Goal: Book appointment/travel/reservation

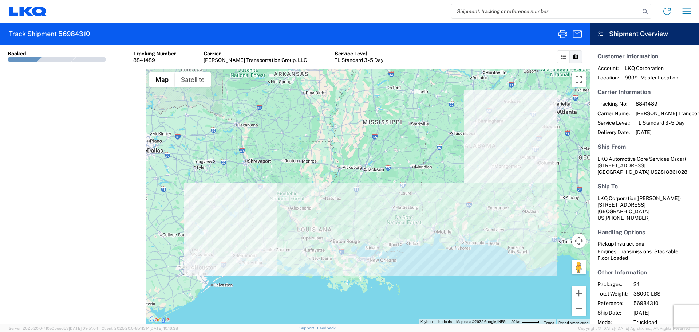
click at [687, 15] on icon "button" at bounding box center [687, 11] width 12 height 12
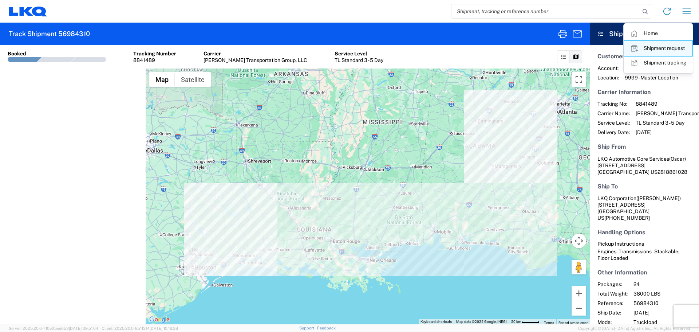
click at [652, 50] on link "Shipment request" at bounding box center [658, 48] width 68 height 15
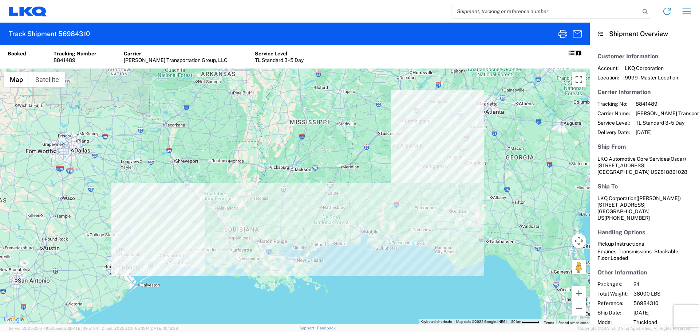
select select "FULL"
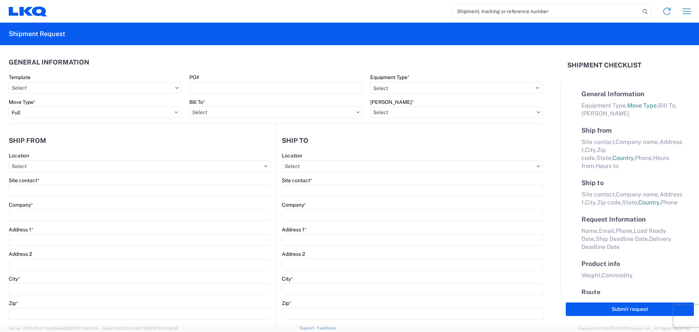
select select "LBS"
select select "IN"
click at [477, 14] on input "search" at bounding box center [546, 11] width 189 height 14
paste input "56690134"
type input "56690134"
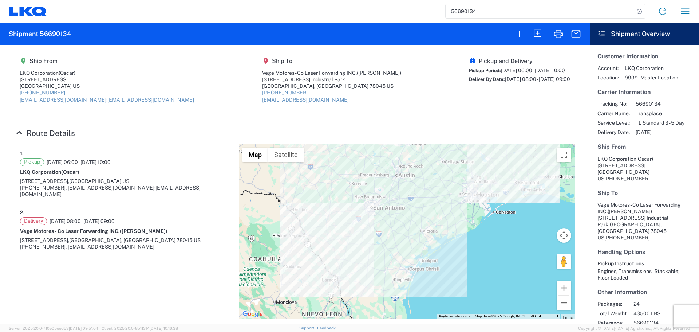
click at [546, 30] on div at bounding box center [548, 33] width 74 height 17
click at [538, 33] on icon "button" at bounding box center [537, 34] width 12 height 12
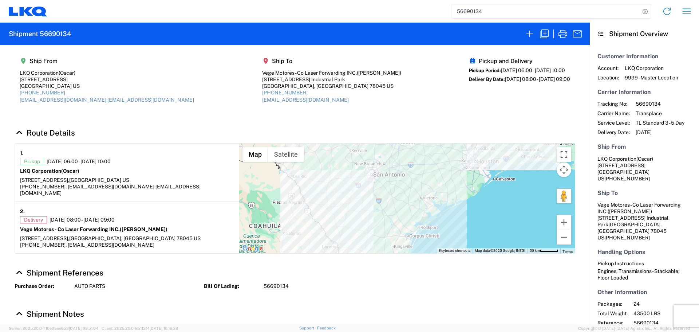
select select "FULL"
select select "US"
select select "LBS"
select select "IN"
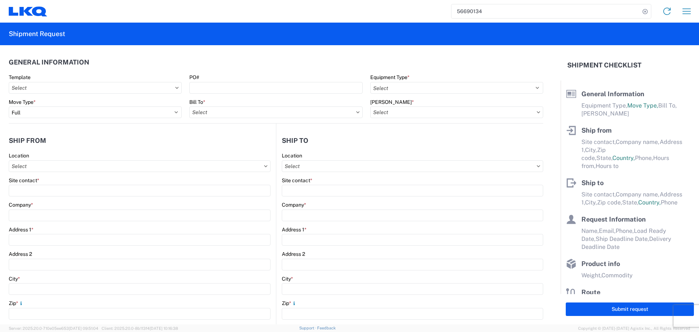
select select "STDV"
type input "Oscar"
type input "LKQ Corporation"
type input "1714 West Mount Houston Rd"
type input "Houston"
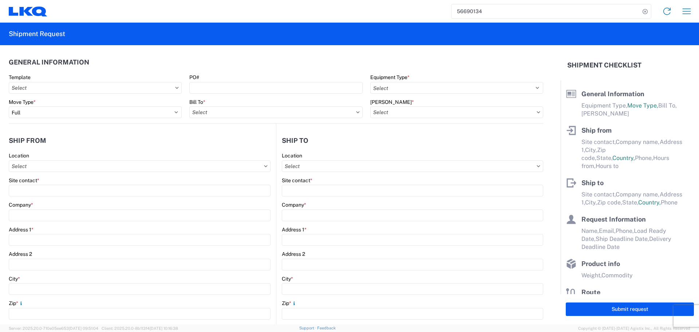
type input "77038"
type input "oxdavila@lkqcorp.com;acgarcia@lkqcorp.com"
type input "Edgar Garcia"
type input "Vege Motores - Co Laser Forwarding INC."
type input "901 Carriers Dr."
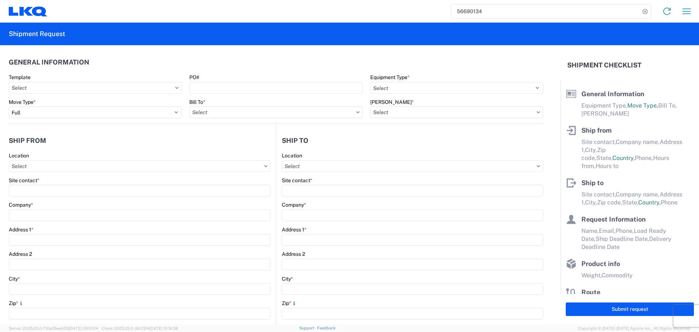
type input "Uniroyal Industrial Park"
type input "Laredo"
type input "78045"
type input "mgutierrez@laser.com.mx"
type input "Oscar"
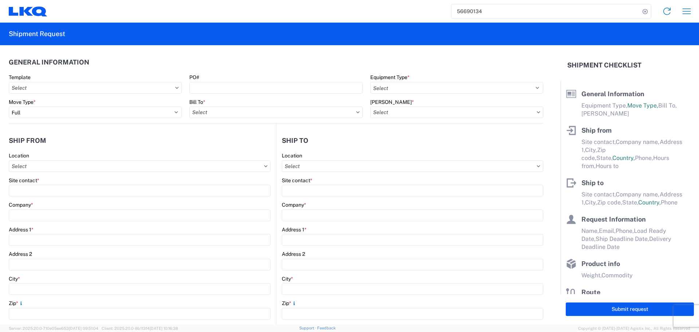
type input "oxdavila@lkqcorp.com"
type input "2818861028"
type input "2025-09-04"
type input "2025-09-05"
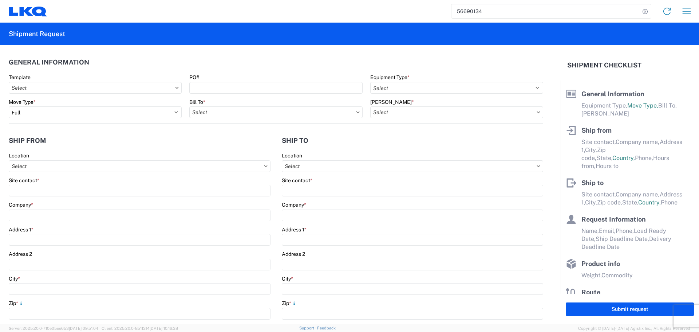
type input "43500"
type input "Engines, Transmissions"
type input "24"
type input "1"
type input "40"
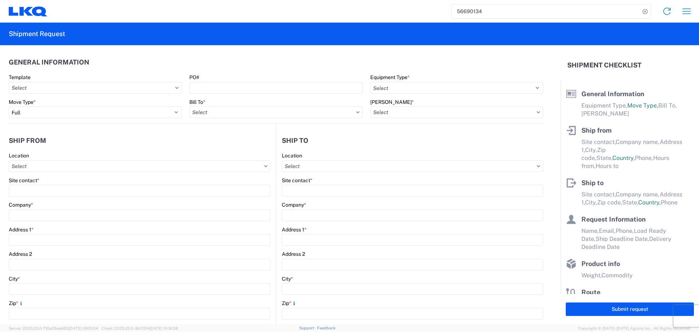
type input "40"
type input "36"
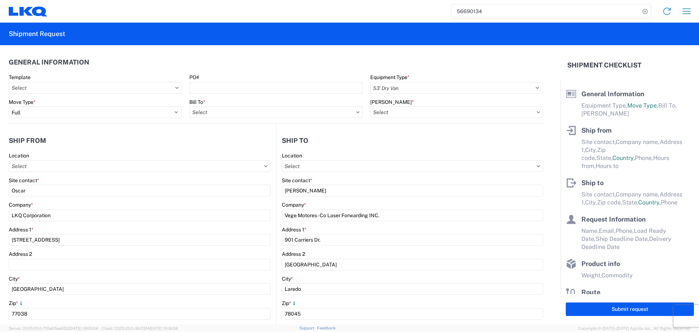
type input "1760 - LKQ Best Core"
select select "TX"
select select "US"
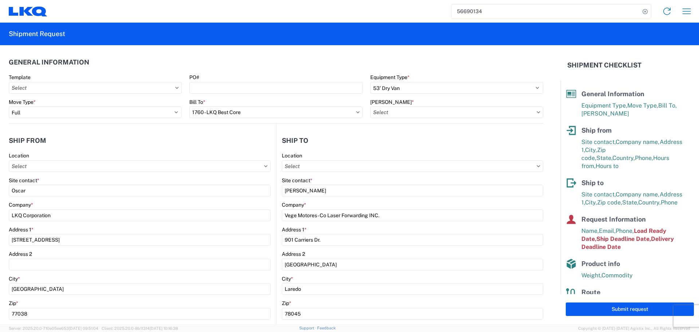
type input "1760-6300-66000-0000 - 1760 Freight Out"
type input "1760 - LKQ Best Core"
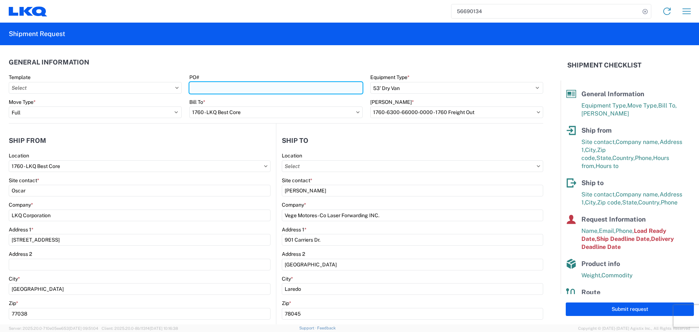
click at [208, 85] on input "PO#" at bounding box center [275, 88] width 173 height 12
type input "AUTO PARTS"
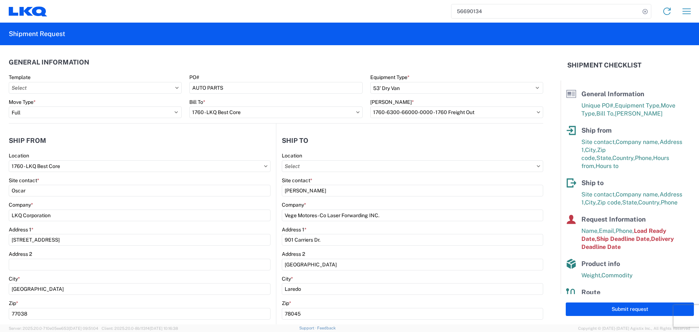
click at [248, 63] on header "General Information" at bounding box center [276, 62] width 535 height 16
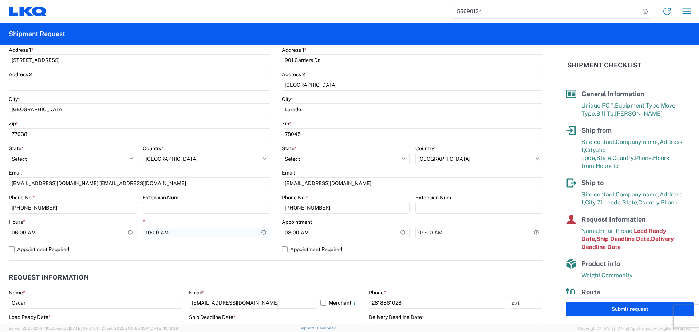
scroll to position [182, 0]
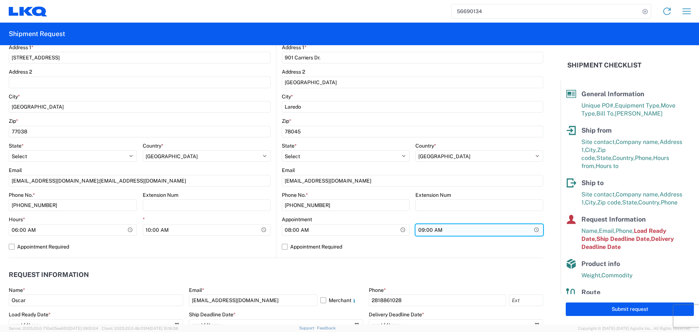
click at [529, 233] on input "09:00:00" at bounding box center [480, 230] width 128 height 12
type input "13:00"
click at [253, 264] on agx-request-info "Request Information Name * Oscar Email * oxdavila@lkqcorp.com Merchant Phone * …" at bounding box center [276, 297] width 535 height 78
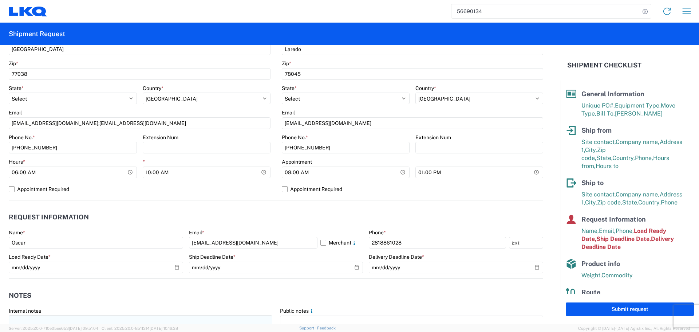
scroll to position [328, 0]
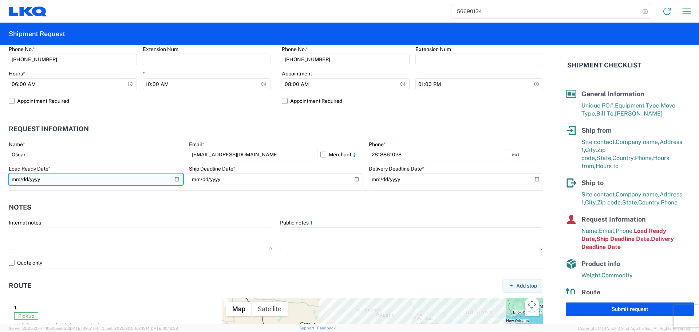
click at [178, 179] on input "2025-09-04" at bounding box center [96, 179] width 174 height 12
type input "2025-10-03"
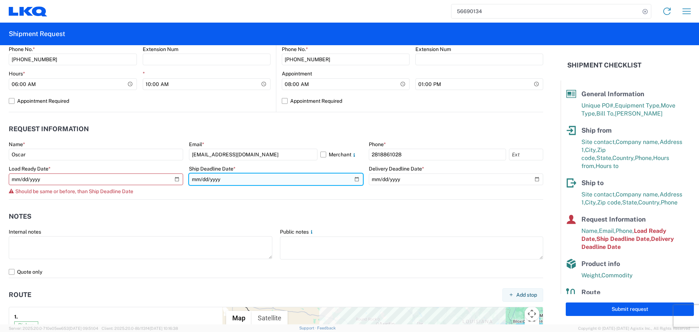
click at [351, 178] on input "2025-09-04" at bounding box center [276, 179] width 174 height 12
type input "2025-10-03"
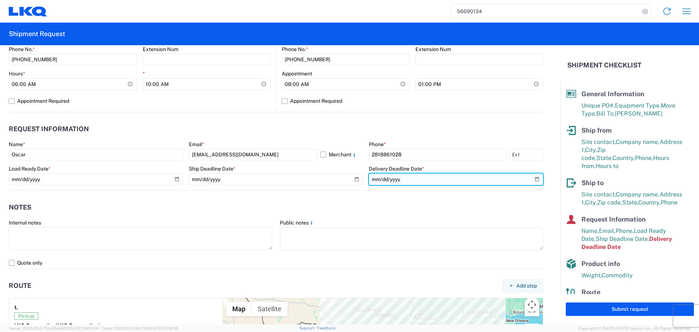
click at [531, 182] on input "2025-09-05" at bounding box center [456, 179] width 174 height 12
type input "2025-10-06"
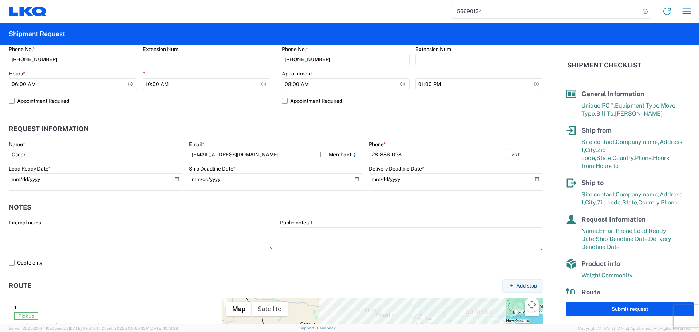
click at [238, 201] on header "Notes" at bounding box center [276, 207] width 535 height 16
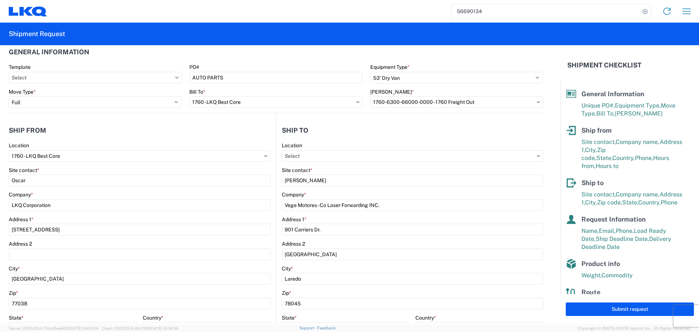
scroll to position [0, 0]
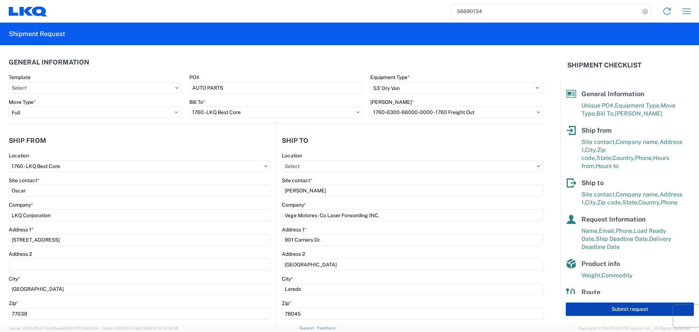
click at [622, 309] on button "Submit request" at bounding box center [630, 308] width 128 height 13
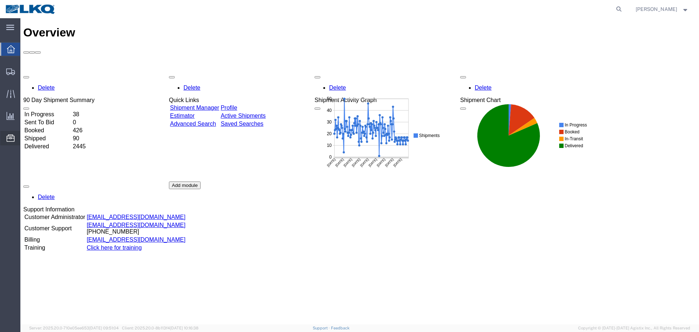
click at [0, 0] on span "Location Appointment" at bounding box center [0, 0] width 0 height 0
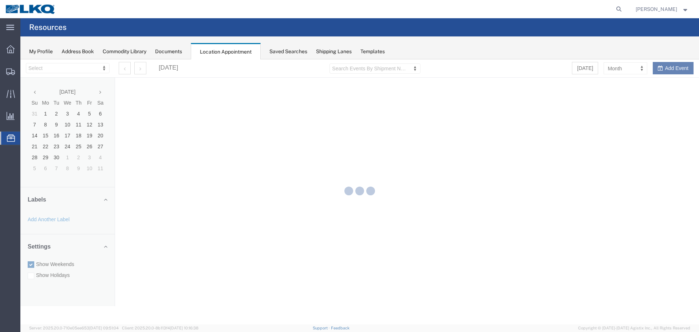
select select "27634"
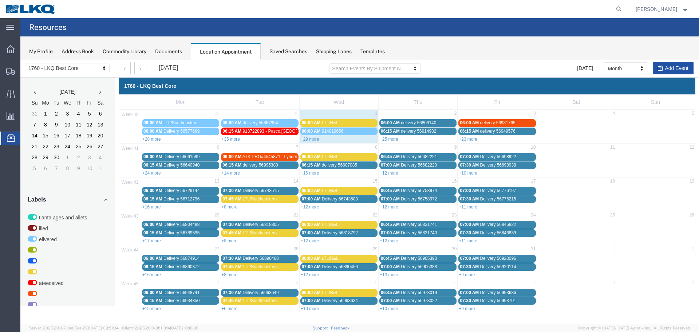
click at [672, 64] on button "Add Event" at bounding box center [673, 68] width 41 height 12
select select
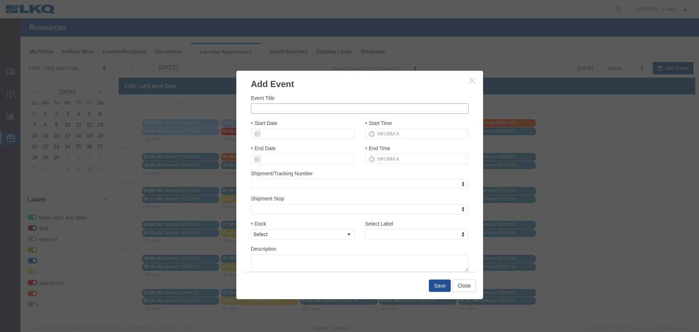
click at [288, 109] on input "Event Title" at bounding box center [360, 108] width 218 height 10
type input "5"
type input "56997986 GPS"
click at [319, 93] on div "Event Title 56997986 GPS Start Date Start Time End Date End Time Shipment/Track…" at bounding box center [359, 180] width 247 height 181
click at [309, 133] on input "Start Date" at bounding box center [302, 134] width 103 height 10
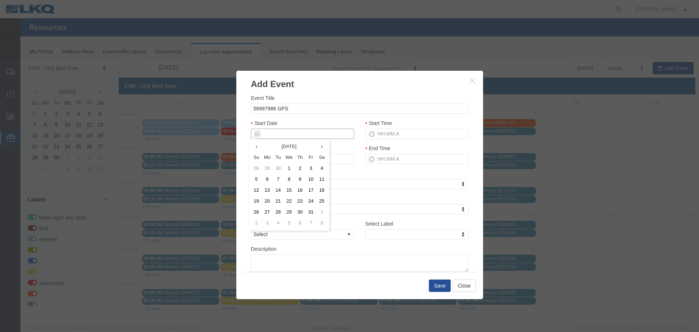
click at [307, 129] on input "Start Date" at bounding box center [302, 134] width 103 height 10
drag, startPoint x: 311, startPoint y: 119, endPoint x: 306, endPoint y: 125, distance: 7.0
click at [311, 119] on div "Start Date" at bounding box center [302, 129] width 103 height 20
click at [297, 130] on input "Start Date" at bounding box center [302, 134] width 103 height 10
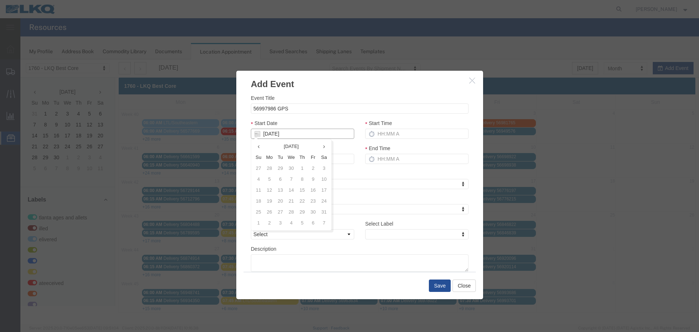
type input "[DATE]"
click at [319, 116] on div "Event Title 56997986 GPS Start Date [DATE] Start Time End Date End Time Shipmen…" at bounding box center [360, 183] width 218 height 178
click at [397, 138] on input "Start Time" at bounding box center [416, 134] width 103 height 10
type input "2:15 PM"
click at [391, 158] on input "End Time" at bounding box center [416, 159] width 103 height 10
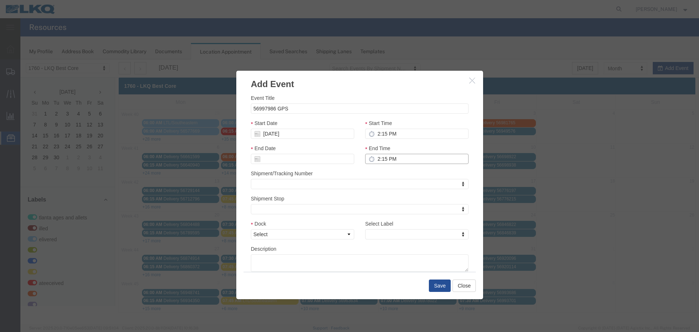
type input "2:15 PM"
click at [331, 228] on div "Dock Select 1760 - LKQ Best Core 1760 - Outbound Loads" at bounding box center [302, 230] width 103 height 20
click at [329, 238] on select "Select 1760 - LKQ Best Core 1760 - Outbound Loads" at bounding box center [302, 234] width 103 height 10
select select "1"
click at [251, 229] on select "Select 1760 - LKQ Best Core 1760 - Outbound Loads" at bounding box center [302, 234] width 103 height 10
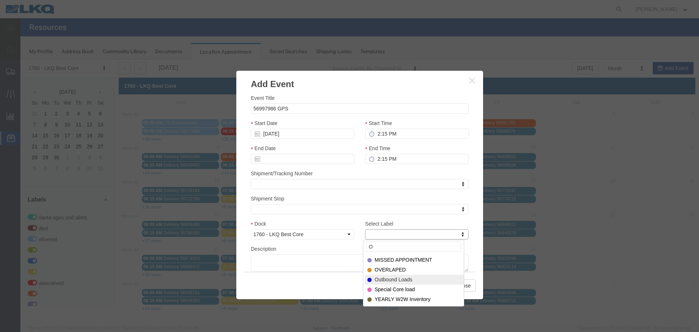
type input "O"
select select "80"
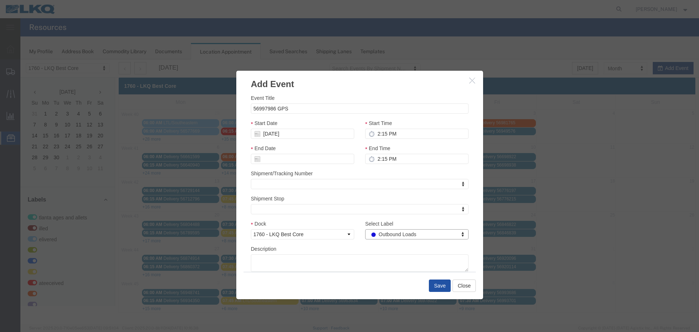
click at [439, 286] on button "Save" at bounding box center [440, 285] width 22 height 12
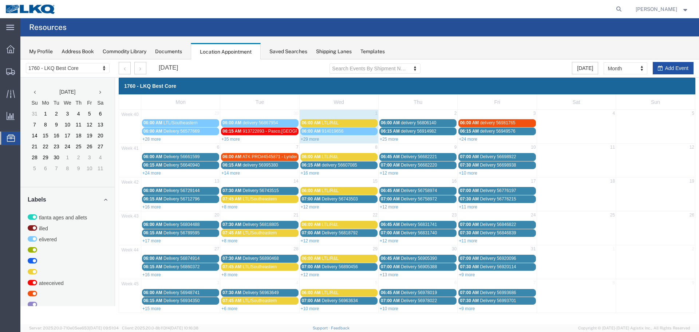
drag, startPoint x: 663, startPoint y: 64, endPoint x: 651, endPoint y: 65, distance: 12.4
click at [663, 64] on button "Add Event" at bounding box center [673, 68] width 41 height 12
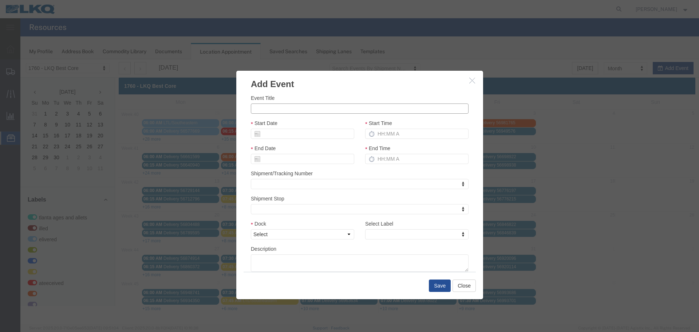
click at [320, 107] on input "Event Title" at bounding box center [360, 108] width 218 height 10
type input "56994171 TRISTAR"
click at [339, 91] on div "Event Title 56994171 TRISTAR Start Date Start Time End Date End Time Shipment/T…" at bounding box center [359, 180] width 247 height 181
click at [282, 130] on input "Start Date" at bounding box center [302, 134] width 103 height 10
click at [278, 134] on input "Start Date" at bounding box center [302, 134] width 103 height 10
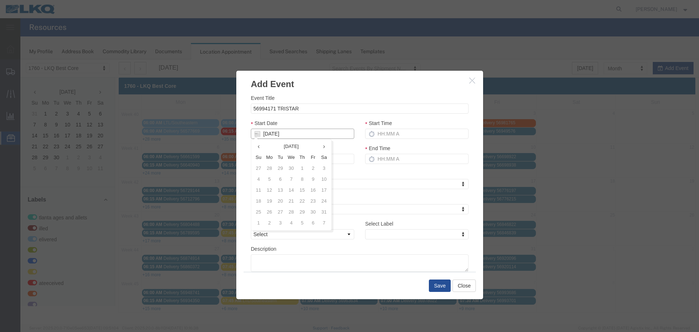
type input "[DATE]"
click at [290, 125] on div "Start Date [DATE]" at bounding box center [302, 129] width 103 height 20
click at [427, 132] on input "Start Time" at bounding box center [416, 134] width 103 height 10
drag, startPoint x: 401, startPoint y: 137, endPoint x: 395, endPoint y: 137, distance: 6.6
click at [401, 137] on input "9:15 AM" at bounding box center [416, 134] width 103 height 10
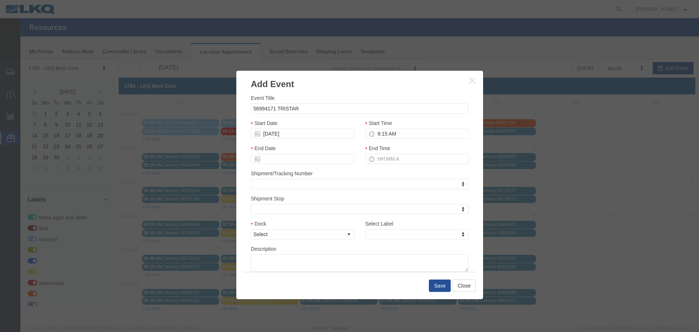
click at [370, 131] on icon at bounding box center [372, 134] width 6 height 6
click at [372, 131] on icon at bounding box center [372, 134] width 6 height 6
click at [377, 131] on input "9:15 AM" at bounding box center [416, 134] width 103 height 10
type input "2:15 AM"
click at [385, 161] on input "End Time" at bounding box center [416, 159] width 103 height 10
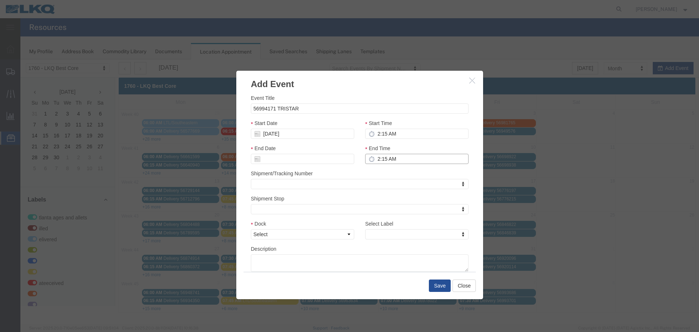
type input "2:15 AM"
click at [378, 168] on div "End Time 2:15 AM" at bounding box center [417, 156] width 114 height 25
click at [346, 236] on select "Select 1760 - LKQ Best Core 1760 - Outbound Loads" at bounding box center [302, 234] width 103 height 10
select select "1"
click at [251, 229] on select "Select 1760 - LKQ Best Core 1760 - Outbound Loads" at bounding box center [302, 234] width 103 height 10
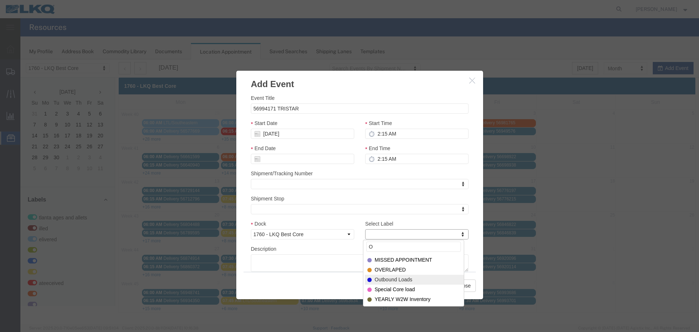
type input "O"
select select "80"
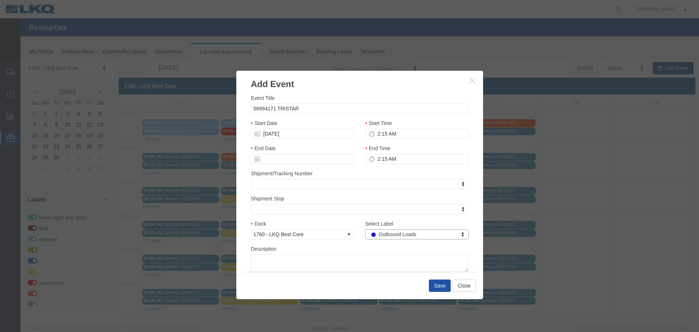
click at [441, 285] on button "Save" at bounding box center [440, 285] width 22 height 12
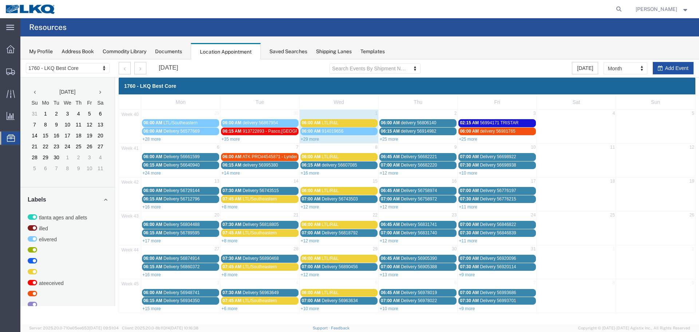
click at [680, 70] on button "Add Event" at bounding box center [673, 68] width 41 height 12
select select
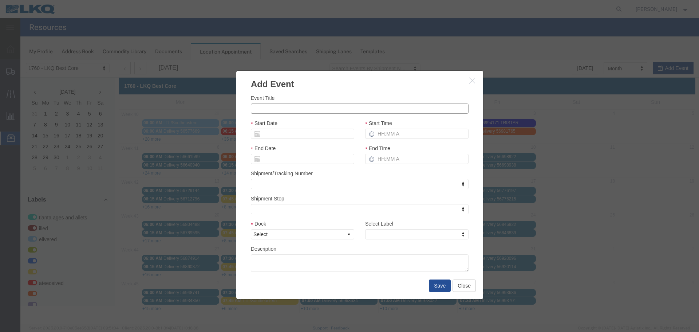
click at [326, 109] on input "Event Title" at bounding box center [360, 108] width 218 height 10
type input "5"
type input "56994193 TRISTAR"
click at [335, 90] on h3 "Add Event" at bounding box center [359, 81] width 247 height 20
click at [286, 130] on input "Start Date" at bounding box center [302, 134] width 103 height 10
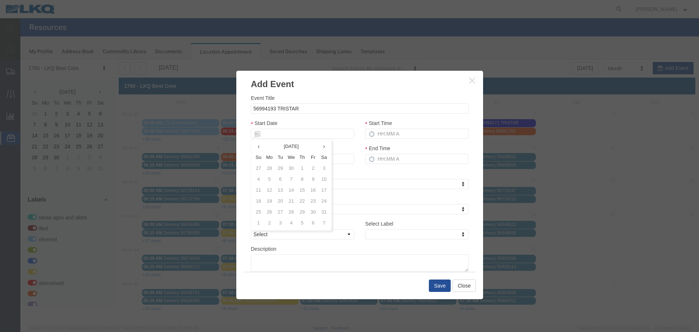
drag, startPoint x: 298, startPoint y: 139, endPoint x: 298, endPoint y: 132, distance: 7.0
click at [298, 139] on div "[DATE] Su Mo Tu We Th Fr Sa 27 28 29 30 1 2 3 4 5 6 7 8 9 10 11 12 13 14 15 16 …" at bounding box center [291, 185] width 81 height 92
click at [297, 131] on input "Start Date" at bounding box center [302, 134] width 103 height 10
type input "[DATE]"
click at [294, 120] on div "Start Date [DATE]" at bounding box center [302, 129] width 103 height 20
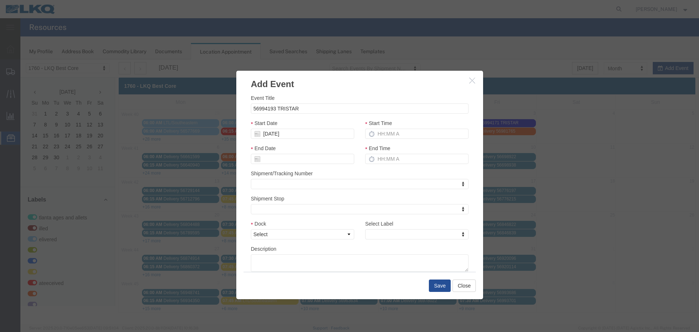
click at [369, 137] on icon at bounding box center [372, 134] width 6 height 6
click at [383, 134] on input "Start Time" at bounding box center [416, 134] width 103 height 10
type input "2:15 PM"
click at [391, 156] on input "End Time" at bounding box center [416, 159] width 103 height 10
type input "2:15 PM"
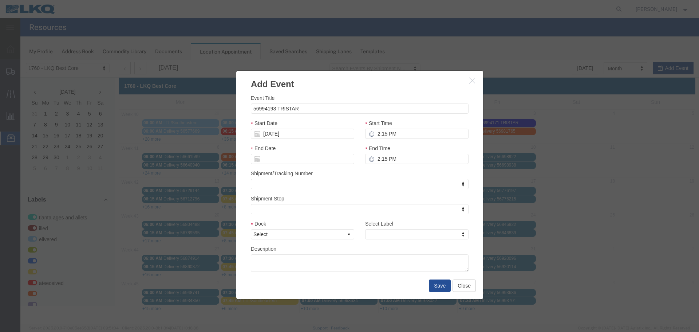
click at [387, 169] on div "End Time 2:15 PM" at bounding box center [417, 156] width 114 height 25
click at [351, 234] on select "Select 1760 - LKQ Best Core 1760 - Outbound Loads" at bounding box center [302, 234] width 103 height 10
select select "1"
click at [251, 229] on select "Select 1760 - LKQ Best Core 1760 - Outbound Loads" at bounding box center [302, 234] width 103 height 10
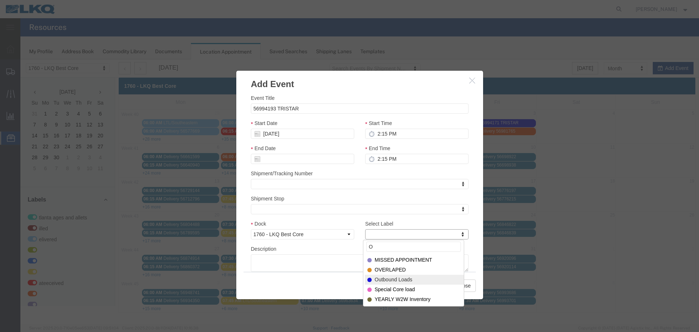
type input "O"
select select "80"
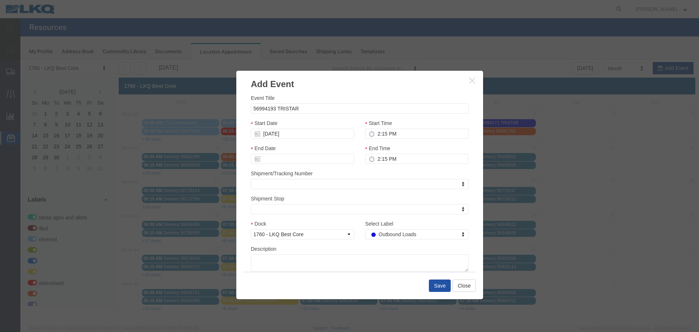
click at [436, 285] on button "Save" at bounding box center [440, 285] width 22 height 12
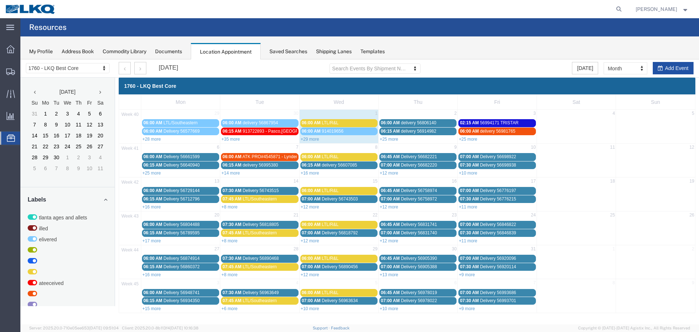
click at [673, 68] on button "Add Event" at bounding box center [673, 68] width 41 height 12
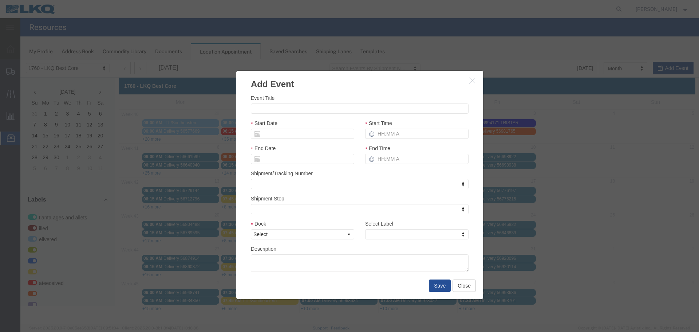
click at [333, 114] on div "Event Title Start Date Start Time End Date End Time Shipment/Tracking Number Sh…" at bounding box center [360, 183] width 218 height 178
click at [336, 113] on input "Event Title" at bounding box center [360, 108] width 218 height 10
type input "56994194 TRISTAR"
click at [336, 93] on div "Event Title 56994194 TRISTAR Start Date Start Time End Date End Time Shipment/T…" at bounding box center [359, 180] width 247 height 181
click at [280, 135] on input "Start Date" at bounding box center [302, 134] width 103 height 10
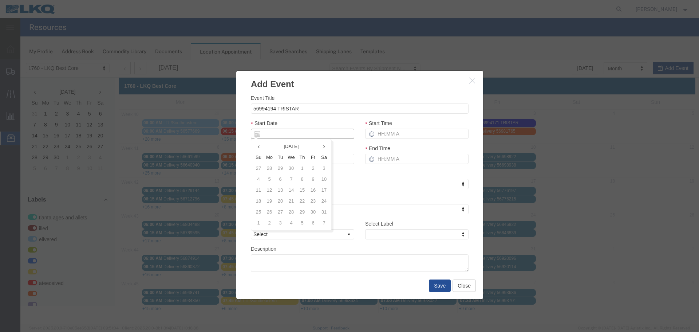
click at [280, 135] on input "Start Date" at bounding box center [302, 134] width 103 height 10
type input "[DATE]"
click at [405, 128] on div "Start Time" at bounding box center [416, 129] width 103 height 20
click at [405, 136] on input "Start Time" at bounding box center [416, 134] width 103 height 10
type input "2:15 PM"
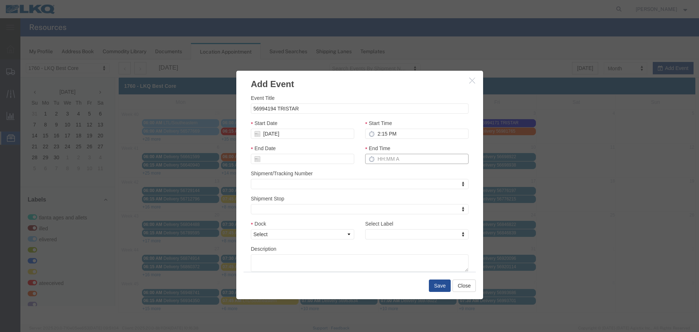
click at [384, 162] on input "End Time" at bounding box center [416, 159] width 103 height 10
type input "2:15 PM"
click at [323, 238] on select "Select 1760 - LKQ Best Core 1760 - Outbound Loads" at bounding box center [302, 234] width 103 height 10
select select "1"
click at [251, 229] on select "Select 1760 - LKQ Best Core 1760 - Outbound Loads" at bounding box center [302, 234] width 103 height 10
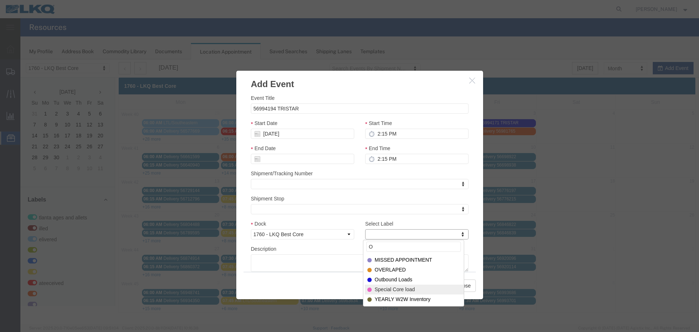
type input "O"
drag, startPoint x: 404, startPoint y: 289, endPoint x: 406, endPoint y: 278, distance: 11.6
select select "80"
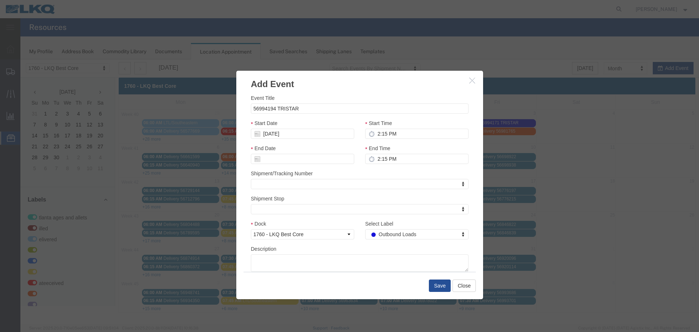
click at [368, 251] on div "Description" at bounding box center [360, 258] width 218 height 27
click at [439, 284] on button "Save" at bounding box center [440, 285] width 22 height 12
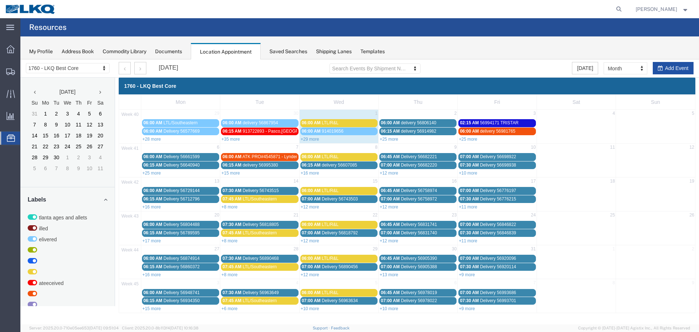
drag, startPoint x: 672, startPoint y: 66, endPoint x: 541, endPoint y: 96, distance: 134.8
click at [672, 66] on button "Add Event" at bounding box center [673, 68] width 41 height 12
select select
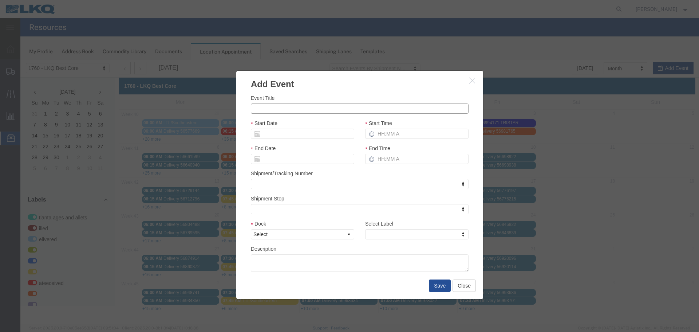
click at [326, 112] on input "Event Title" at bounding box center [360, 108] width 218 height 10
type input "56994167 MX SWIFT"
click at [331, 98] on div "Event Title 56994167 MX SWIFT" at bounding box center [360, 104] width 218 height 20
click at [265, 129] on input "Start Date" at bounding box center [302, 134] width 103 height 10
type input "[DATE]"
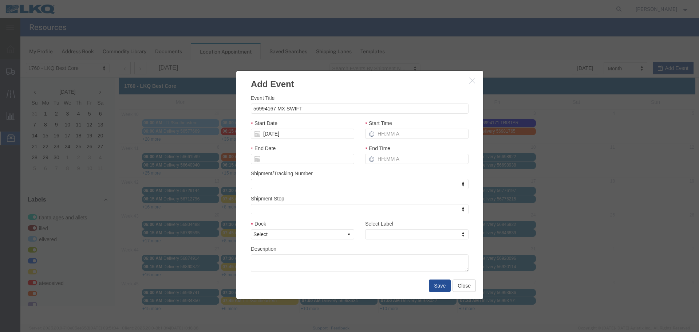
click at [332, 116] on div "Event Title 56994167 MX SWIFT Start Date [DATE] Start Time End Date End Time Sh…" at bounding box center [360, 183] width 218 height 178
click at [406, 126] on div "Start Time" at bounding box center [416, 129] width 103 height 20
click at [392, 136] on input "Start Time" at bounding box center [416, 134] width 103 height 10
type input "2:15 PM"
click at [383, 164] on input "End Time" at bounding box center [416, 159] width 103 height 10
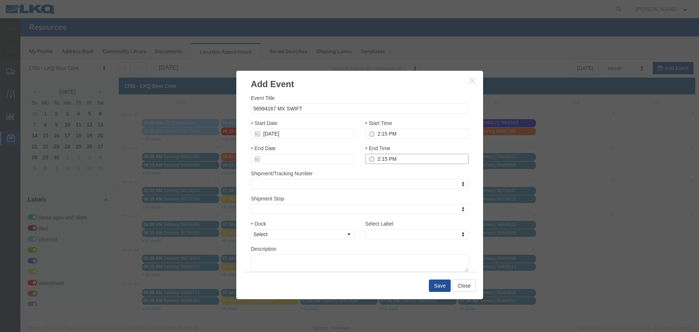
type input "2:15 PM"
click at [341, 232] on select "Select 1760 - LKQ Best Core 1760 - Outbound Loads" at bounding box center [302, 234] width 103 height 10
select select "1"
click at [251, 229] on select "Select 1760 - LKQ Best Core 1760 - Outbound Loads" at bounding box center [302, 234] width 103 height 10
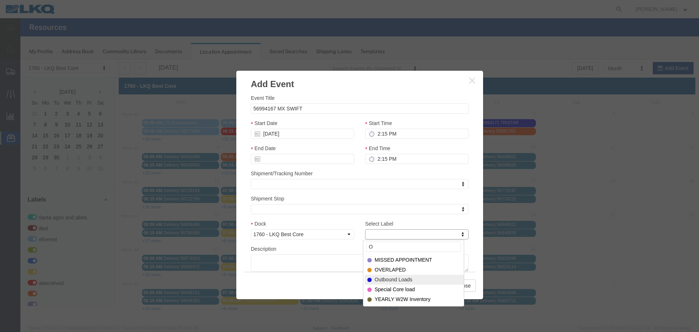
type input "O"
select select "80"
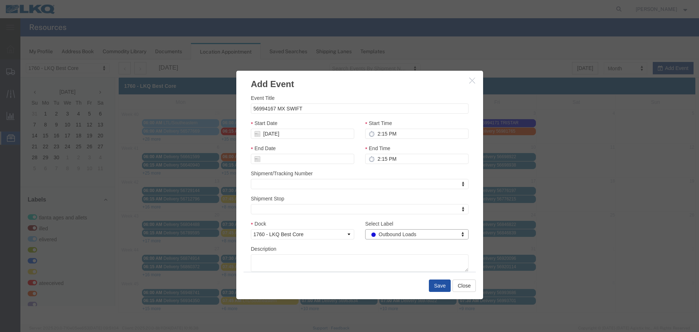
click at [443, 286] on button "Save" at bounding box center [440, 285] width 22 height 12
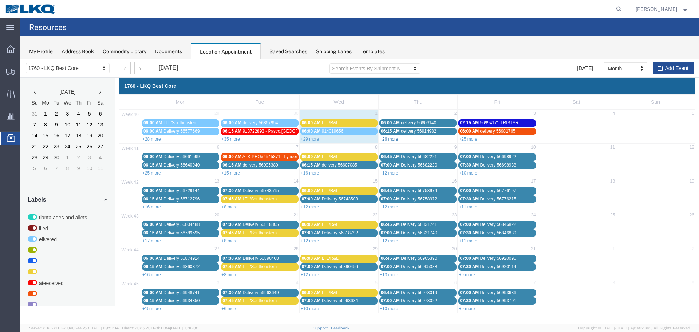
click at [387, 141] on link "+26 more" at bounding box center [389, 139] width 19 height 5
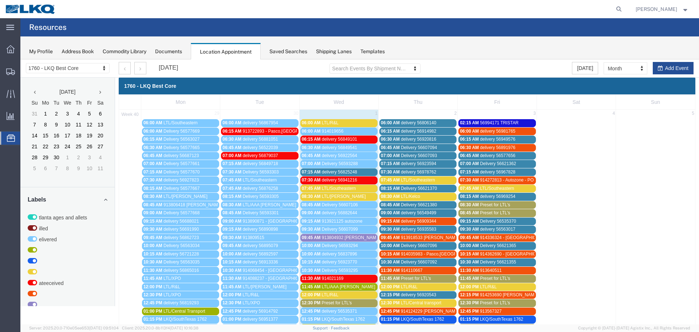
click at [337, 122] on span "LTL/R&L" at bounding box center [330, 122] width 17 height 5
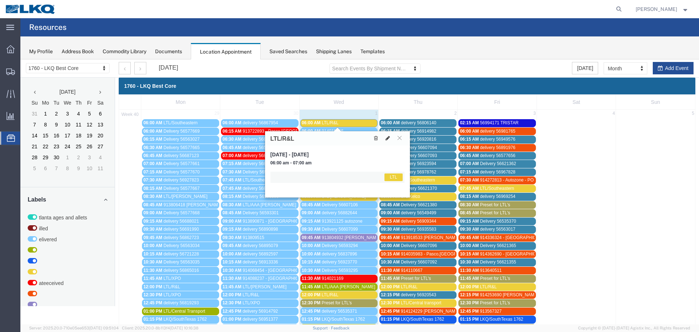
click at [388, 139] on icon at bounding box center [388, 138] width 4 height 5
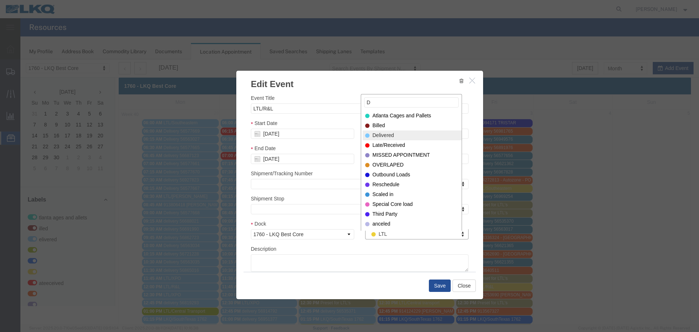
type input "D"
select select "40"
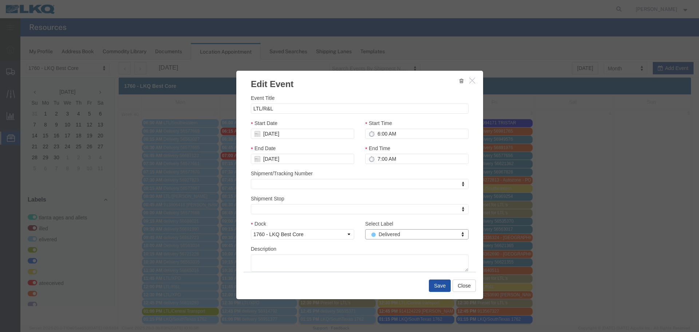
click at [437, 286] on button "Save" at bounding box center [440, 285] width 22 height 12
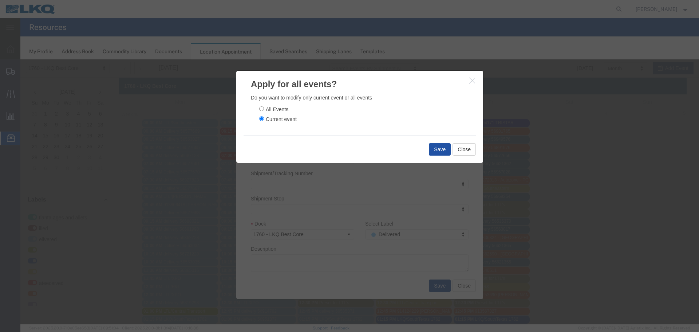
click at [434, 148] on button "Save" at bounding box center [440, 149] width 22 height 12
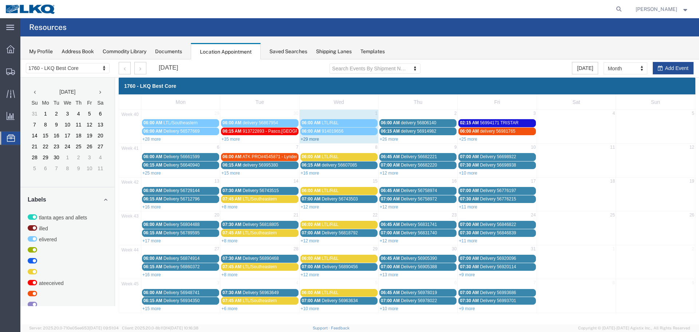
click at [311, 139] on link "+29 more" at bounding box center [310, 139] width 19 height 5
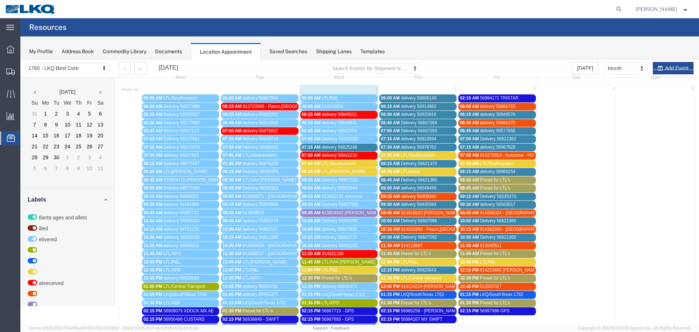
scroll to position [36, 0]
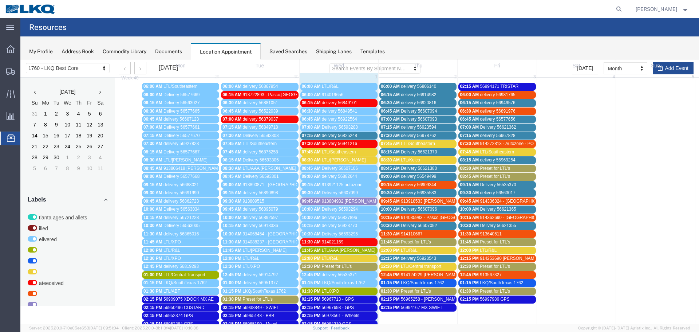
click at [339, 154] on span "LTL/Southeastern" at bounding box center [339, 151] width 34 height 5
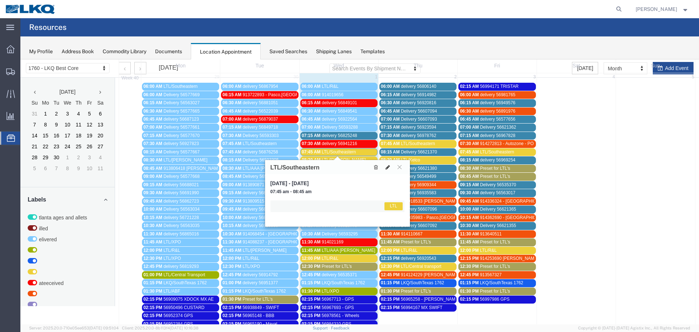
click at [392, 169] on button at bounding box center [388, 167] width 10 height 8
select select "1"
select select "25"
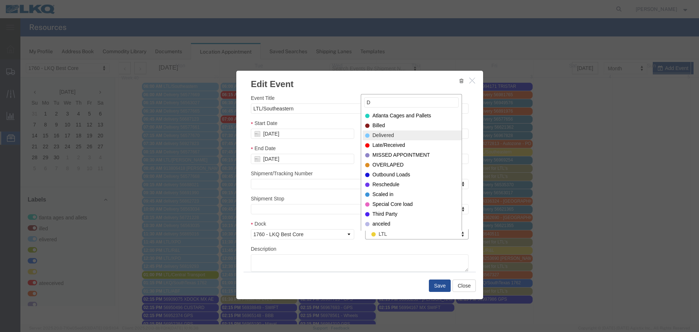
type input "D"
select select "40"
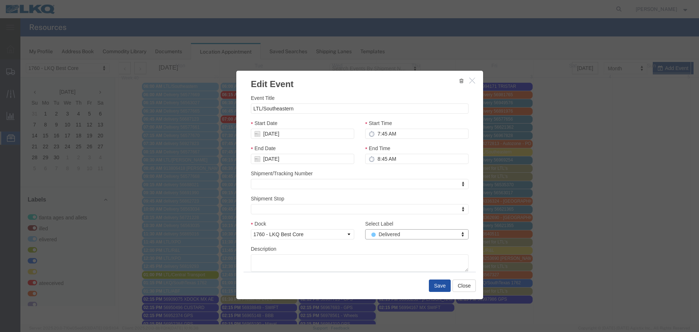
click at [432, 287] on button "Save" at bounding box center [440, 285] width 22 height 12
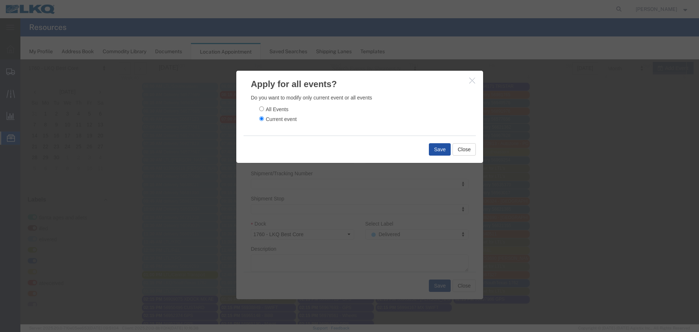
click at [446, 150] on button "Save" at bounding box center [440, 149] width 22 height 12
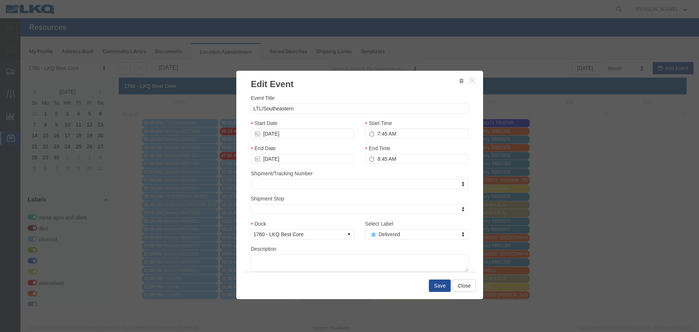
scroll to position [0, 0]
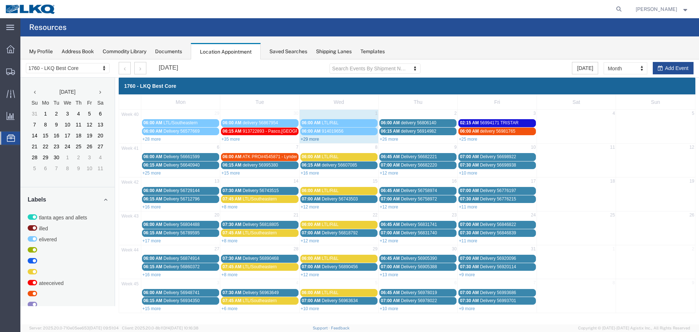
click at [313, 139] on link "+29 more" at bounding box center [310, 139] width 19 height 5
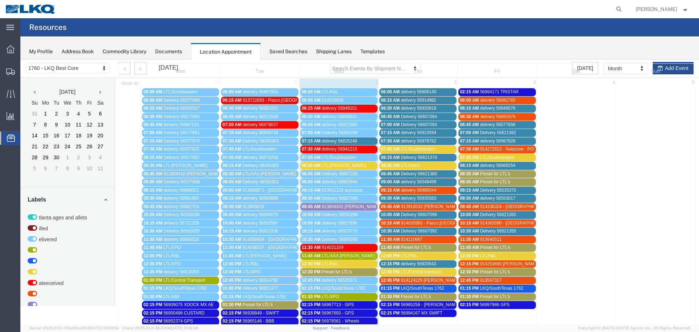
scroll to position [73, 0]
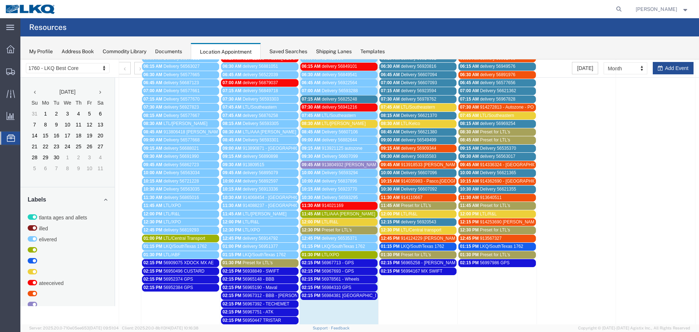
click at [339, 124] on span "LTL/[PERSON_NAME]" at bounding box center [344, 123] width 44 height 5
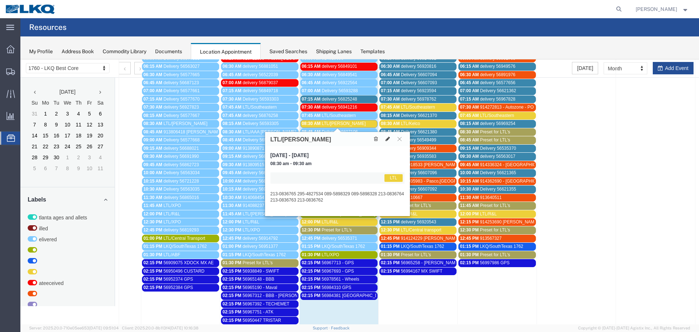
click at [387, 139] on icon at bounding box center [388, 138] width 4 height 5
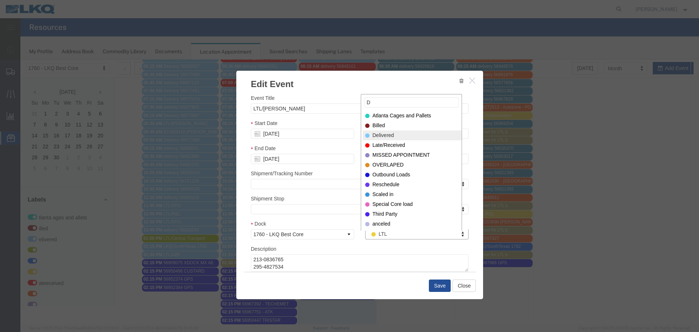
type input "D"
select select "40"
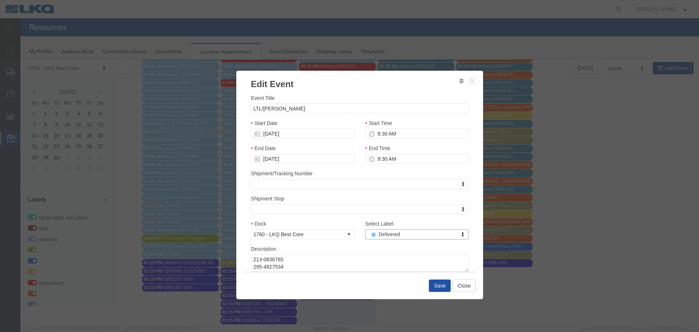
click at [433, 286] on button "Save" at bounding box center [440, 285] width 22 height 12
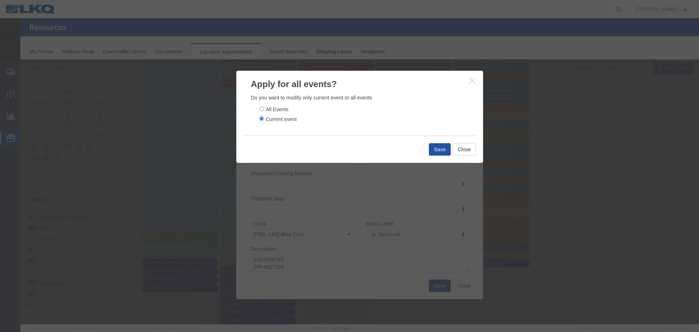
click at [432, 146] on button "Save" at bounding box center [440, 149] width 22 height 12
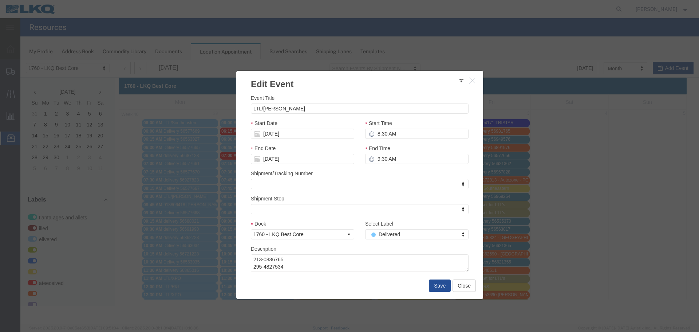
scroll to position [0, 0]
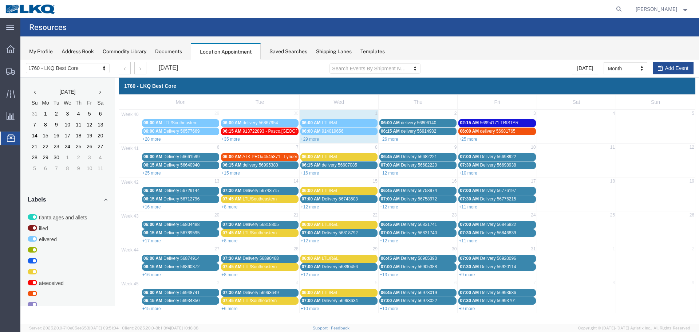
click at [308, 136] on div "+29 more" at bounding box center [339, 138] width 79 height 7
select select "1"
select select
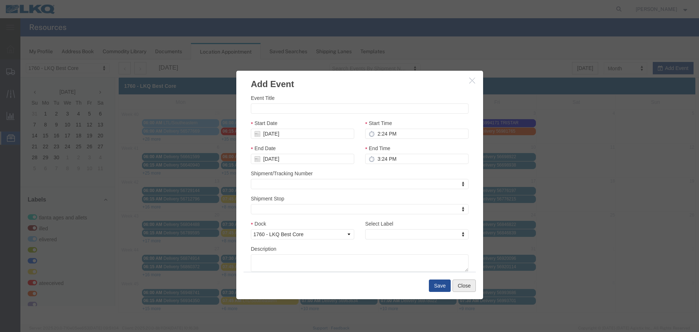
click at [469, 289] on button "Close" at bounding box center [464, 285] width 23 height 12
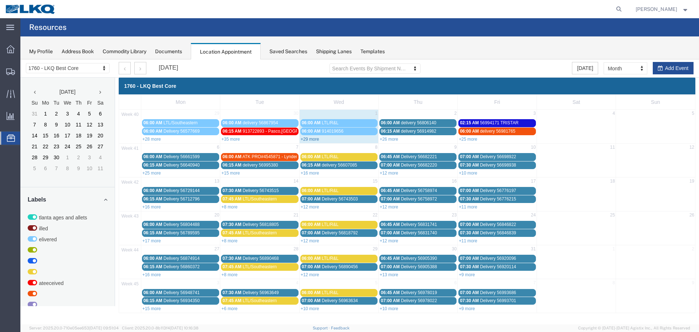
click at [311, 141] on link "+29 more" at bounding box center [310, 139] width 19 height 5
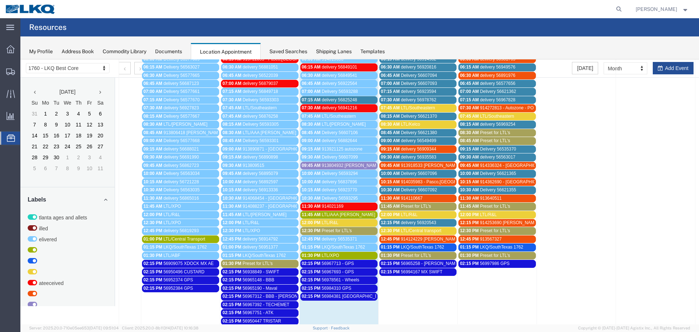
scroll to position [73, 0]
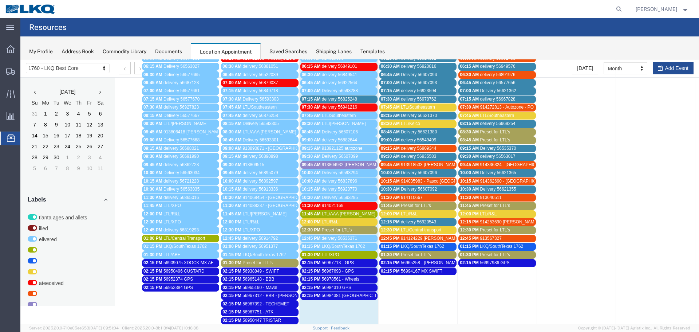
click at [339, 215] on span "LTL/AAA [PERSON_NAME]" at bounding box center [349, 213] width 54 height 5
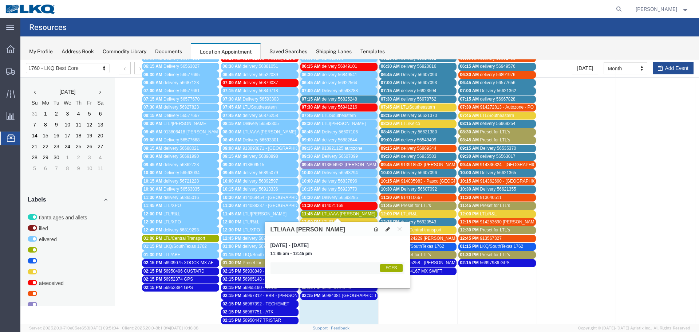
click at [387, 228] on icon at bounding box center [388, 229] width 4 height 5
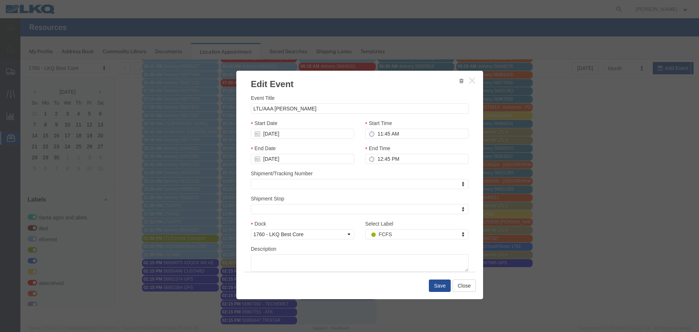
click at [391, 242] on div "Select Label FCFS Select Label Select Label Atlanta Cages and Pallets Billed De…" at bounding box center [417, 232] width 114 height 25
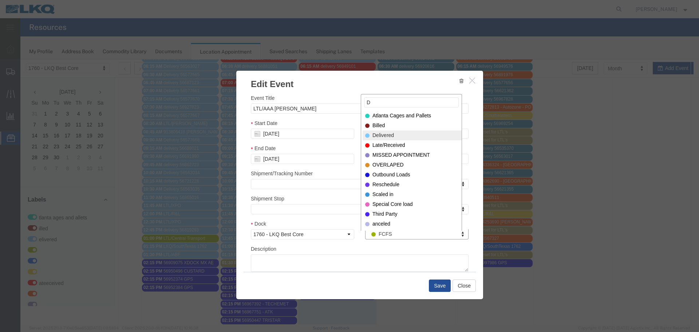
type input "D"
select select "40"
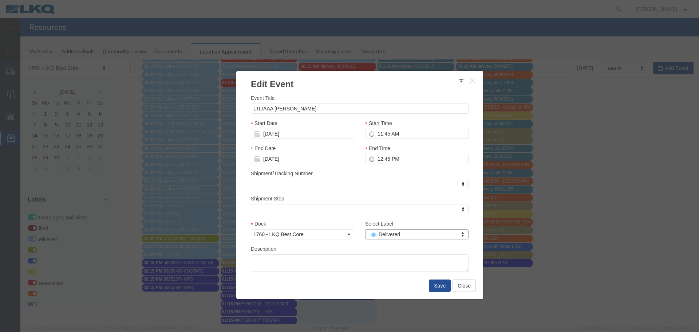
type input "Q"
click at [436, 286] on button "Save" at bounding box center [440, 285] width 22 height 12
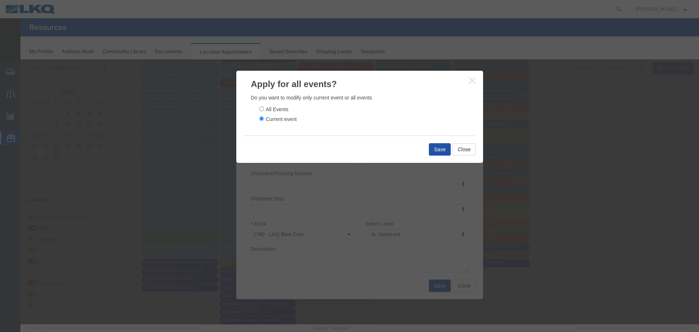
click at [431, 148] on button "Save" at bounding box center [440, 149] width 22 height 12
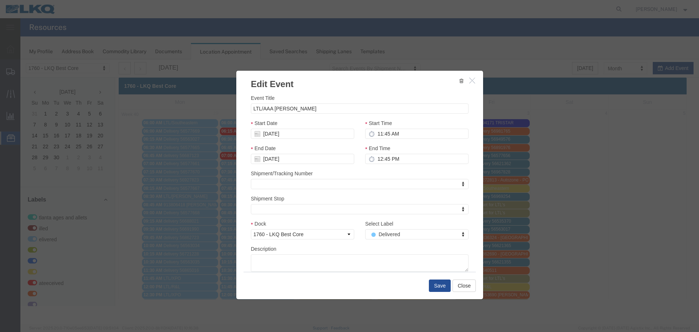
scroll to position [0, 0]
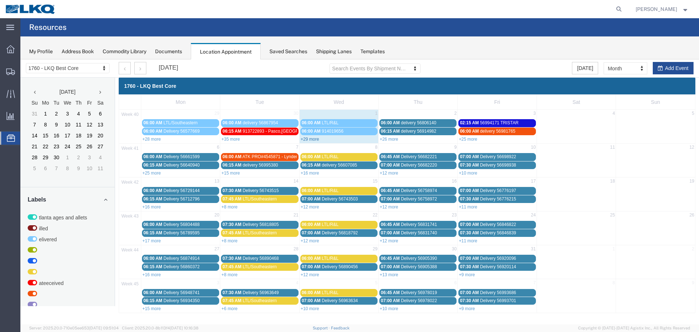
click at [306, 138] on link "+29 more" at bounding box center [310, 139] width 19 height 5
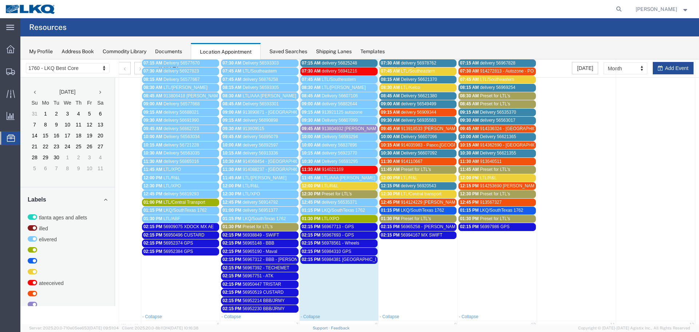
scroll to position [109, 0]
click at [332, 184] on span "LTL/R&L" at bounding box center [330, 185] width 17 height 5
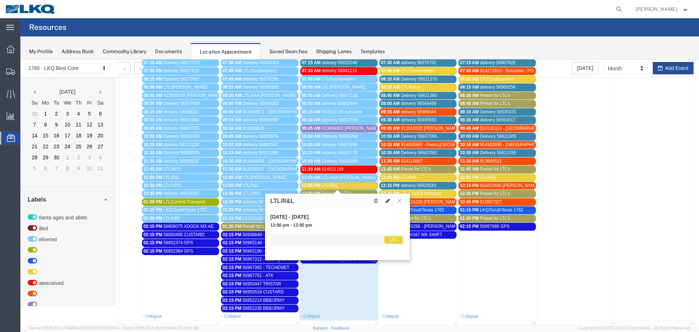
click at [384, 201] on button at bounding box center [388, 201] width 10 height 8
select select "1"
select select "25"
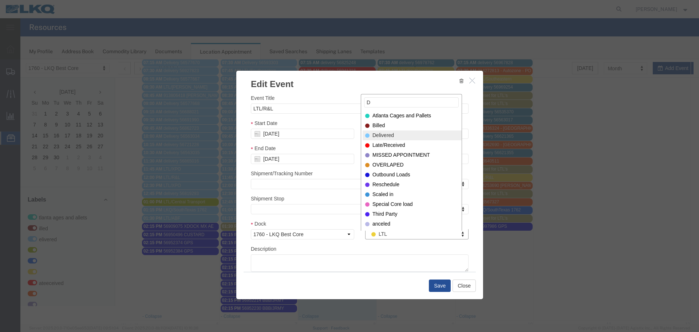
type input "D"
select select "40"
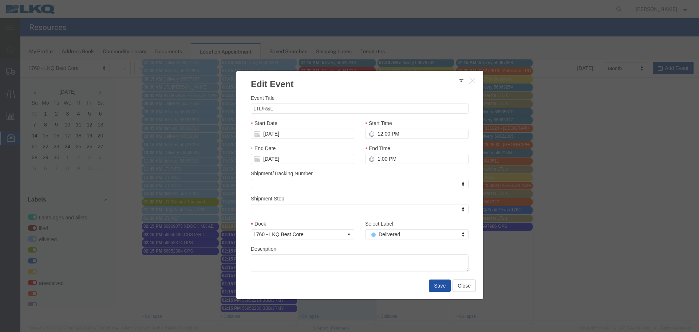
click at [443, 286] on button "Save" at bounding box center [440, 285] width 22 height 12
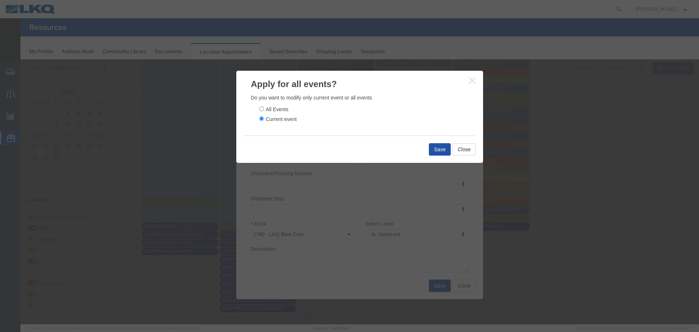
click at [429, 149] on button "Save" at bounding box center [440, 149] width 22 height 12
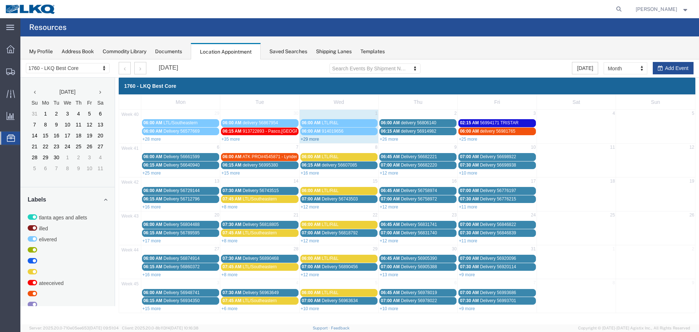
click at [310, 140] on link "+29 more" at bounding box center [310, 139] width 19 height 5
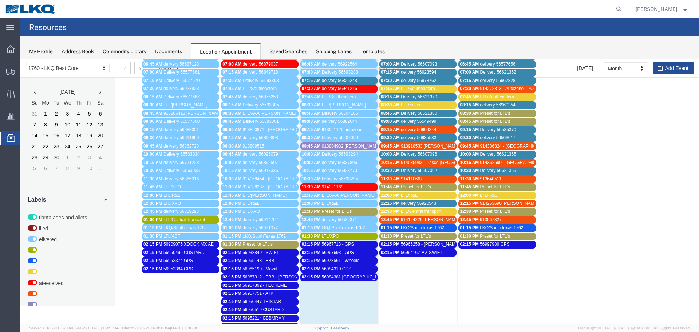
scroll to position [109, 0]
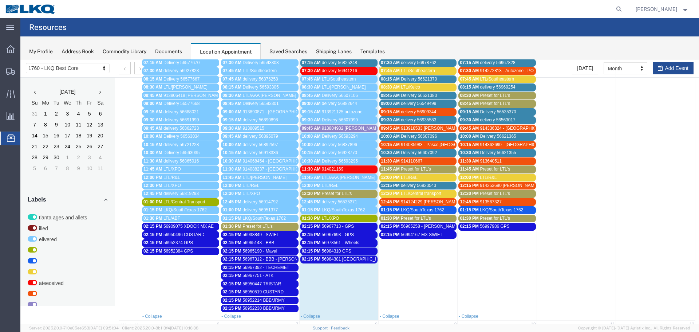
click at [336, 216] on span "LTL/XPO" at bounding box center [330, 218] width 17 height 5
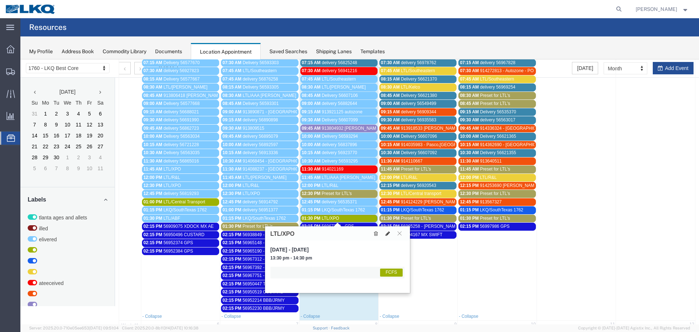
click at [387, 235] on icon at bounding box center [388, 233] width 4 height 5
select select "1"
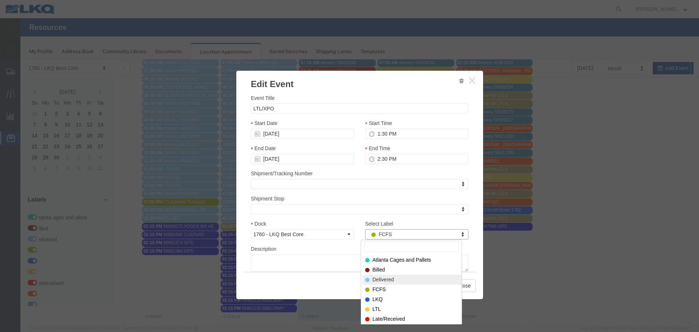
select select "40"
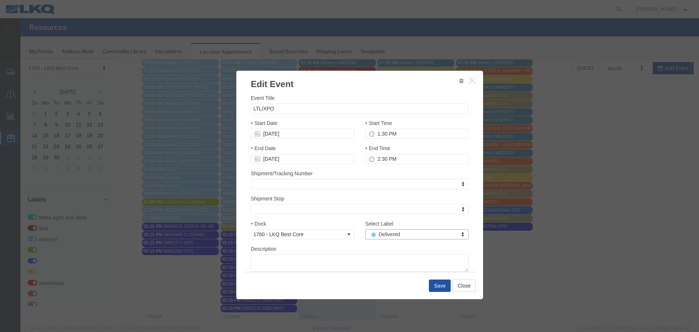
click at [438, 287] on button "Save" at bounding box center [440, 285] width 22 height 12
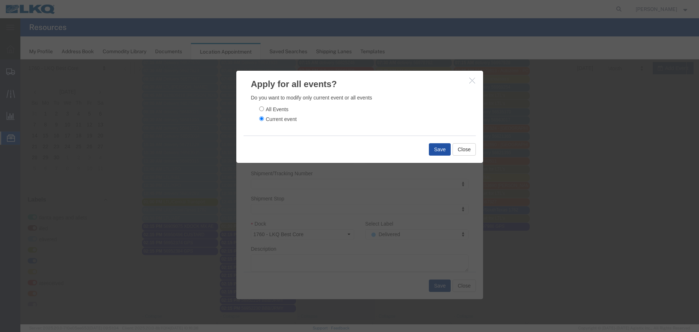
click at [435, 148] on button "Save" at bounding box center [440, 149] width 22 height 12
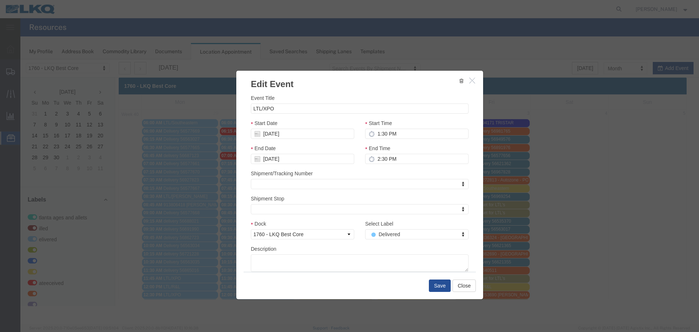
scroll to position [0, 0]
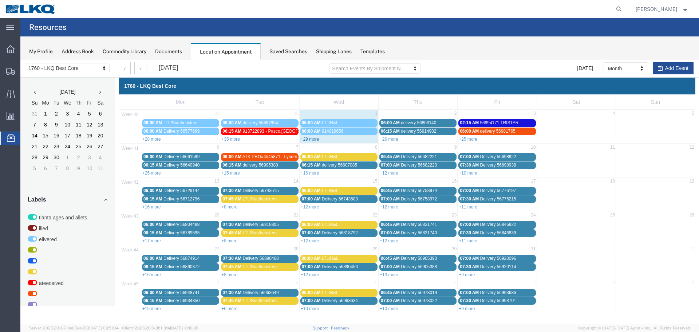
click at [310, 141] on link "+29 more" at bounding box center [310, 139] width 19 height 5
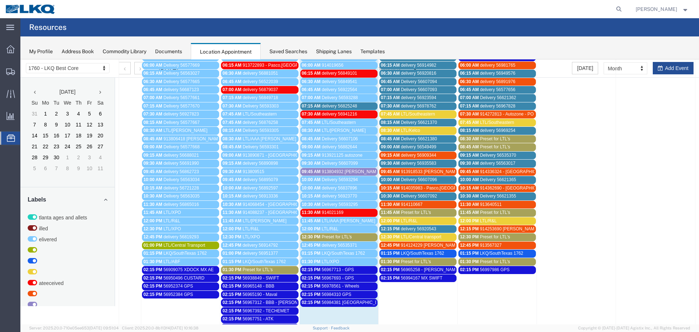
scroll to position [73, 0]
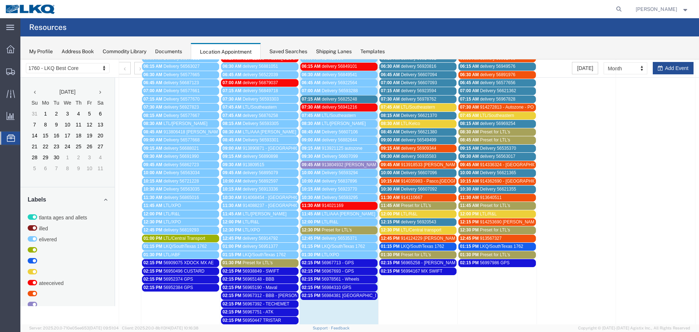
click at [350, 97] on span "delivery 56825248" at bounding box center [339, 99] width 35 height 5
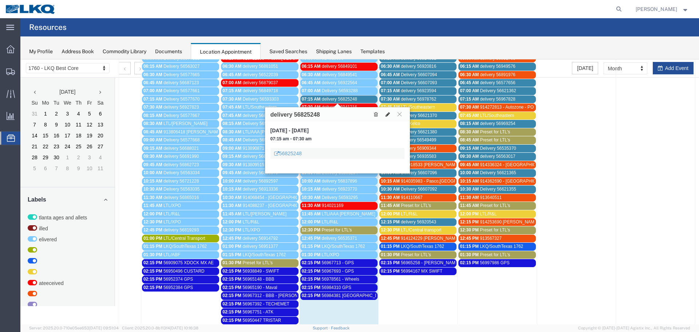
click at [386, 114] on icon at bounding box center [388, 114] width 4 height 5
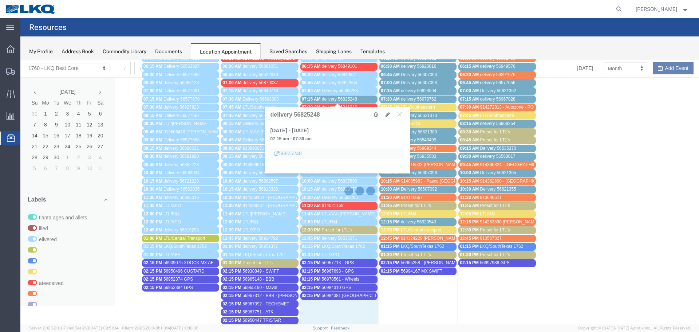
select select "1"
select select
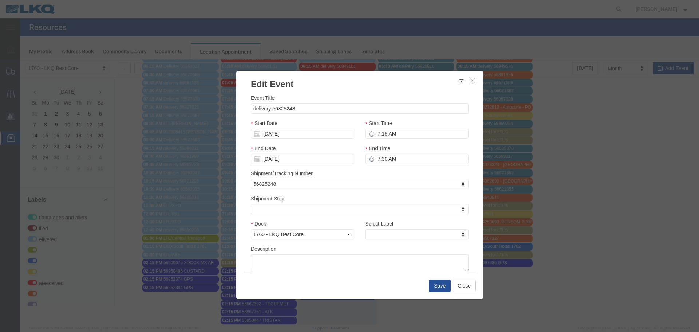
select select
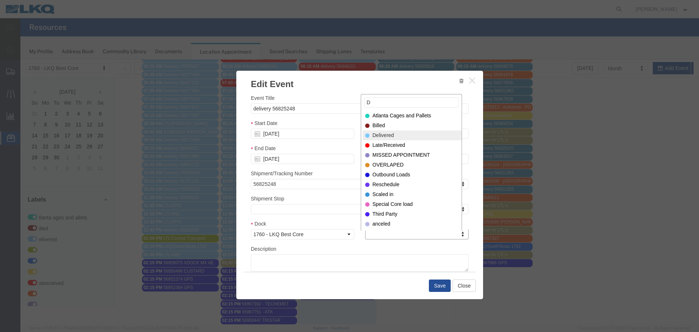
type input "D"
select select "40"
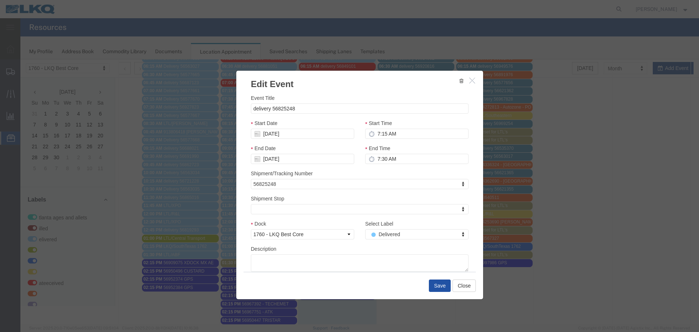
click at [436, 290] on button "Save" at bounding box center [440, 285] width 22 height 12
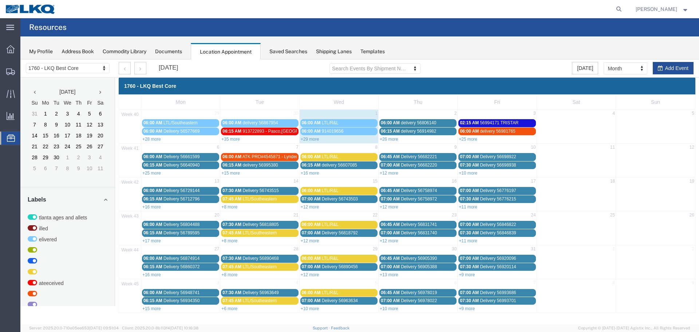
scroll to position [0, 0]
click at [315, 142] on div "+29 more" at bounding box center [339, 138] width 79 height 7
select select "1"
select select
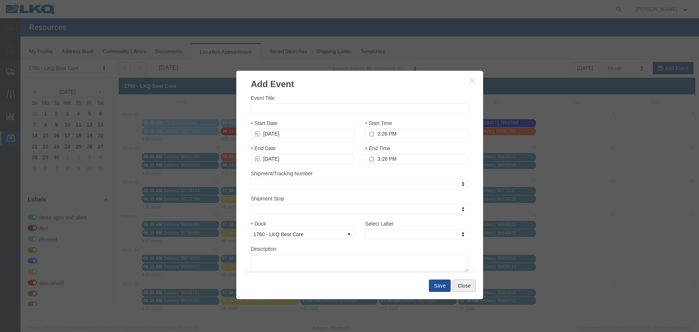
click at [471, 291] on button "Close" at bounding box center [464, 285] width 23 height 12
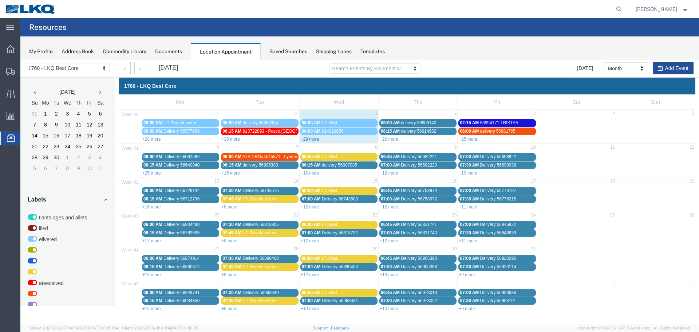
click at [312, 139] on link "+29 more" at bounding box center [310, 139] width 19 height 5
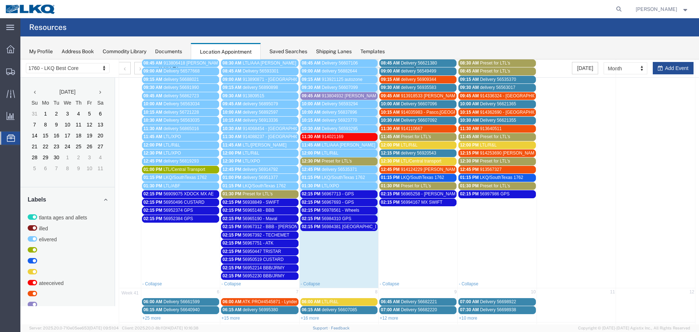
scroll to position [146, 0]
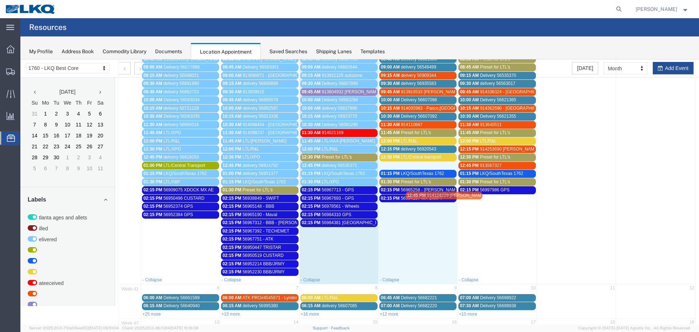
drag, startPoint x: 413, startPoint y: 163, endPoint x: 435, endPoint y: 181, distance: 28.5
click at [441, 193] on div "Mon Tue Wed Thu Fri Sat Sun 40 29 30 1 2 3 4 5 06:00 AM LTL/Southeastern 06:00 …" at bounding box center [407, 201] width 577 height 505
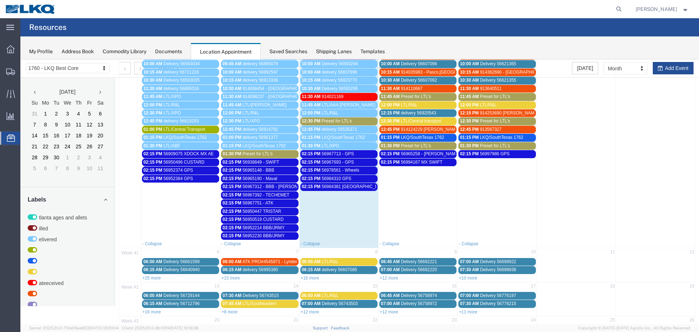
scroll to position [182, 0]
